Goal: Navigation & Orientation: Find specific page/section

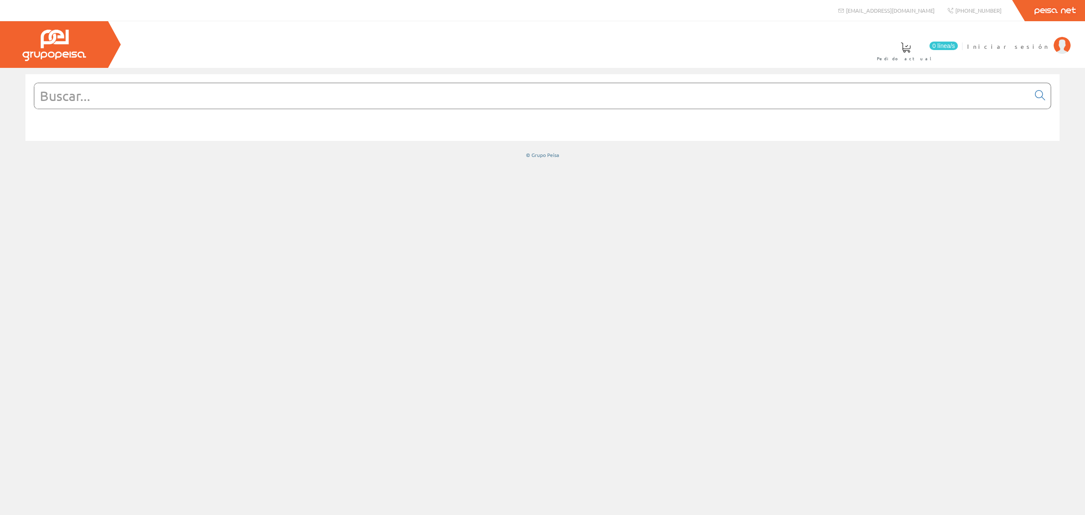
click at [69, 43] on img at bounding box center [54, 45] width 64 height 31
click at [1043, 47] on span "Iniciar sesión" at bounding box center [1008, 46] width 82 height 8
click at [631, 51] on span at bounding box center [626, 47] width 10 height 10
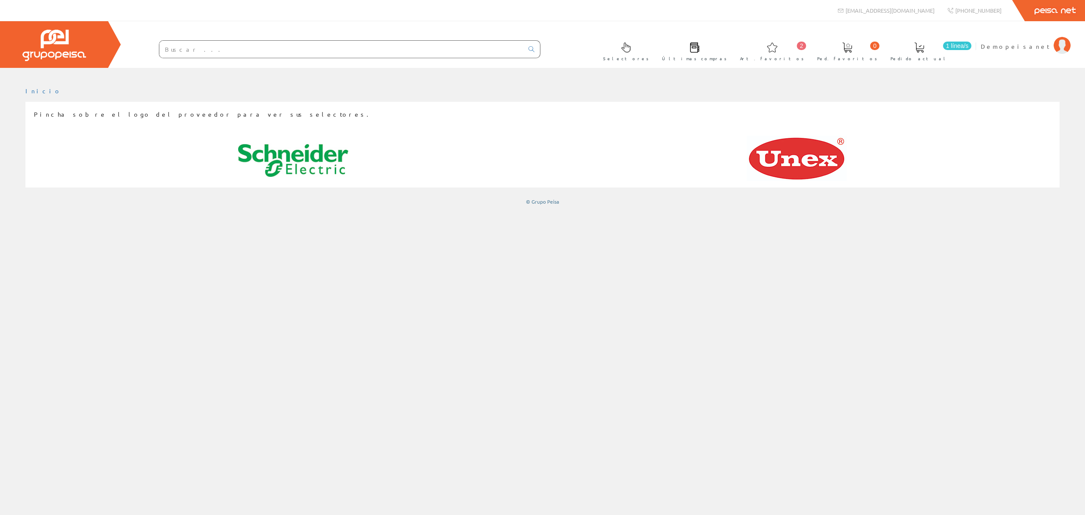
click at [307, 155] on img at bounding box center [293, 161] width 110 height 50
